Goal: Check status: Check status

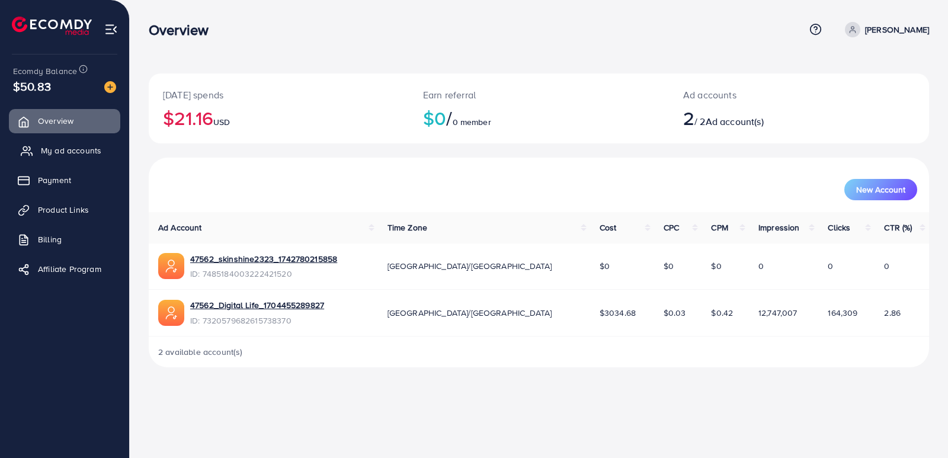
click at [63, 149] on span "My ad accounts" at bounding box center [71, 151] width 60 height 12
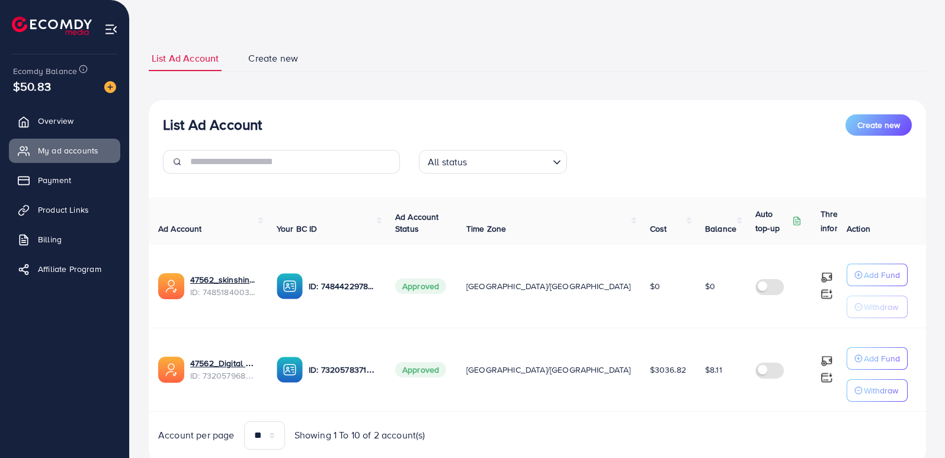
scroll to position [59, 0]
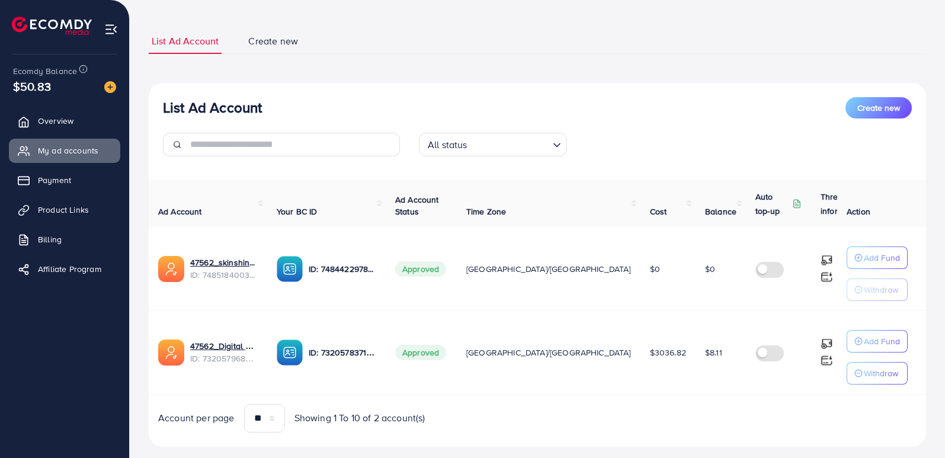
drag, startPoint x: 651, startPoint y: 351, endPoint x: 613, endPoint y: 355, distance: 38.1
click at [614, 355] on tr "47562_Digital Life_1704455289827 ID: 7320579682615738370 ID: 732057837104041164…" at bounding box center [569, 353] width 840 height 84
